Goal: Task Accomplishment & Management: Manage account settings

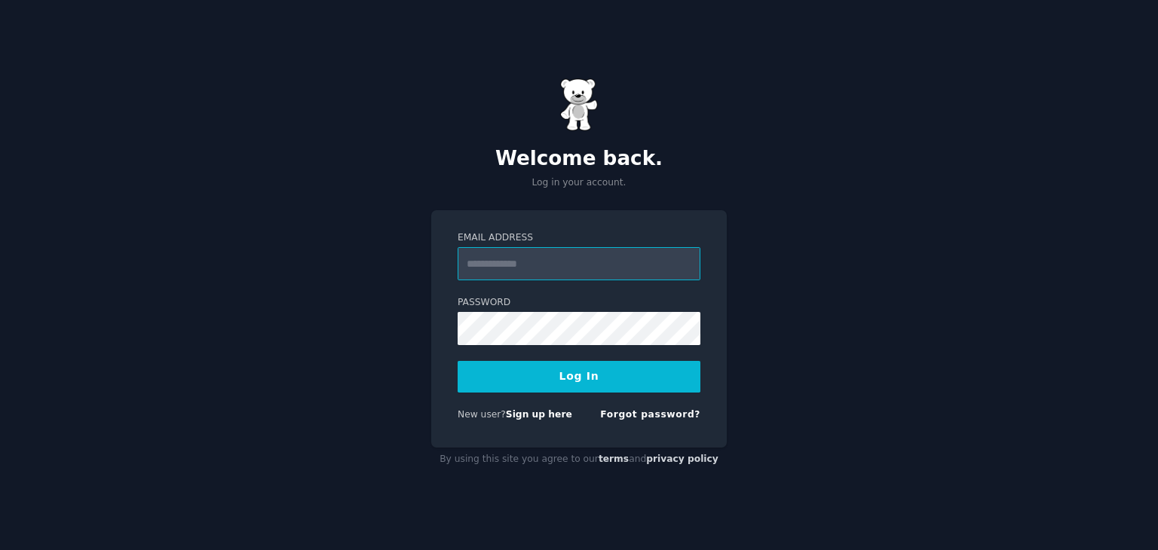
click at [528, 263] on input "Email Address" at bounding box center [579, 263] width 243 height 33
type input "**********"
click at [577, 373] on button "Log In" at bounding box center [579, 377] width 243 height 32
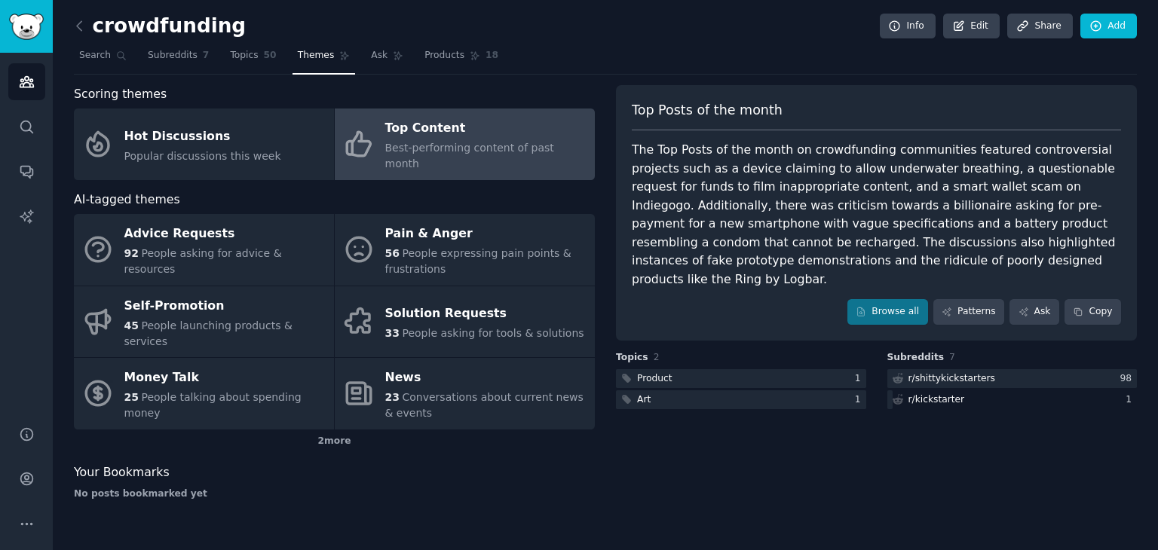
click at [587, 58] on nav "Search Subreddits 7 Topics 50 Themes Ask Products 18" at bounding box center [605, 59] width 1063 height 31
